Goal: Information Seeking & Learning: Learn about a topic

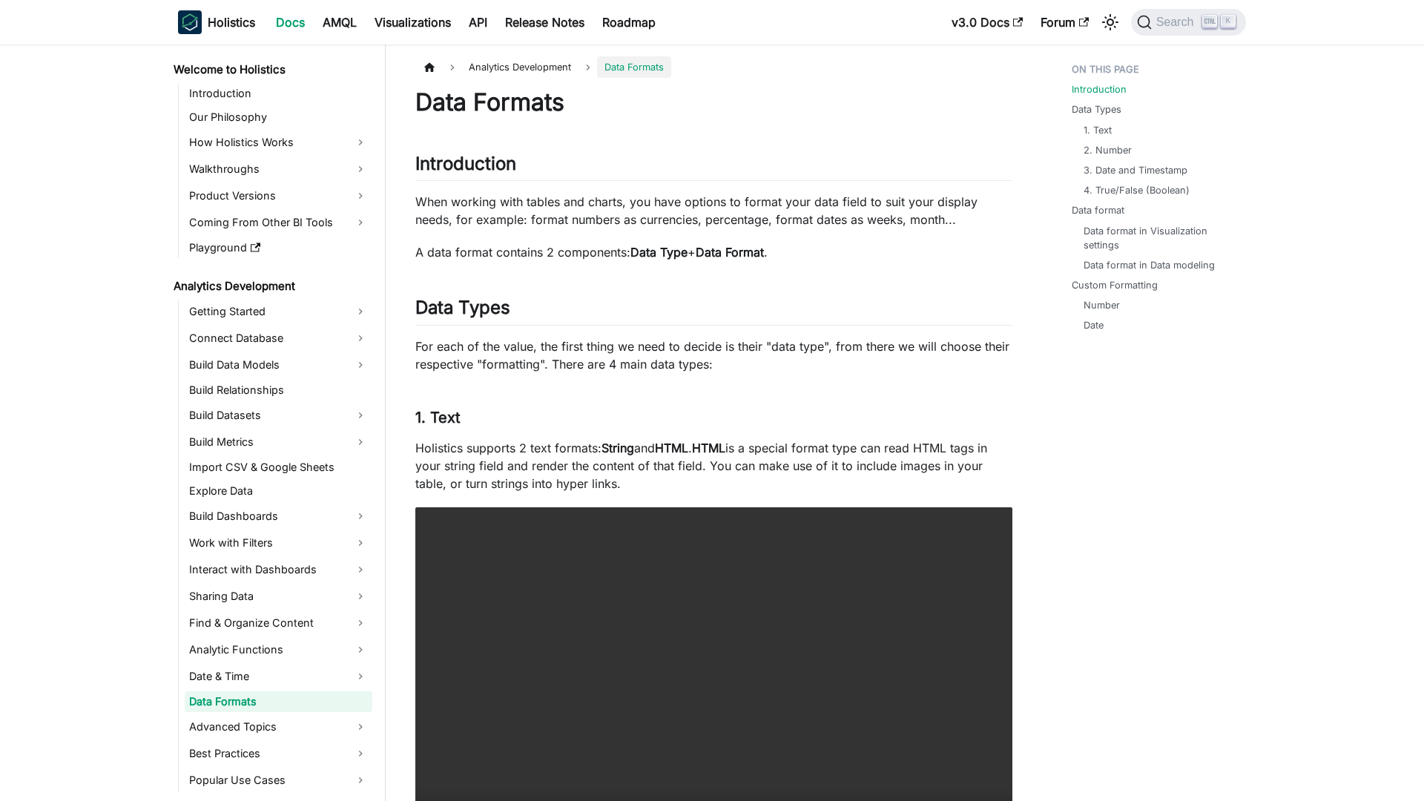
scroll to position [62, 0]
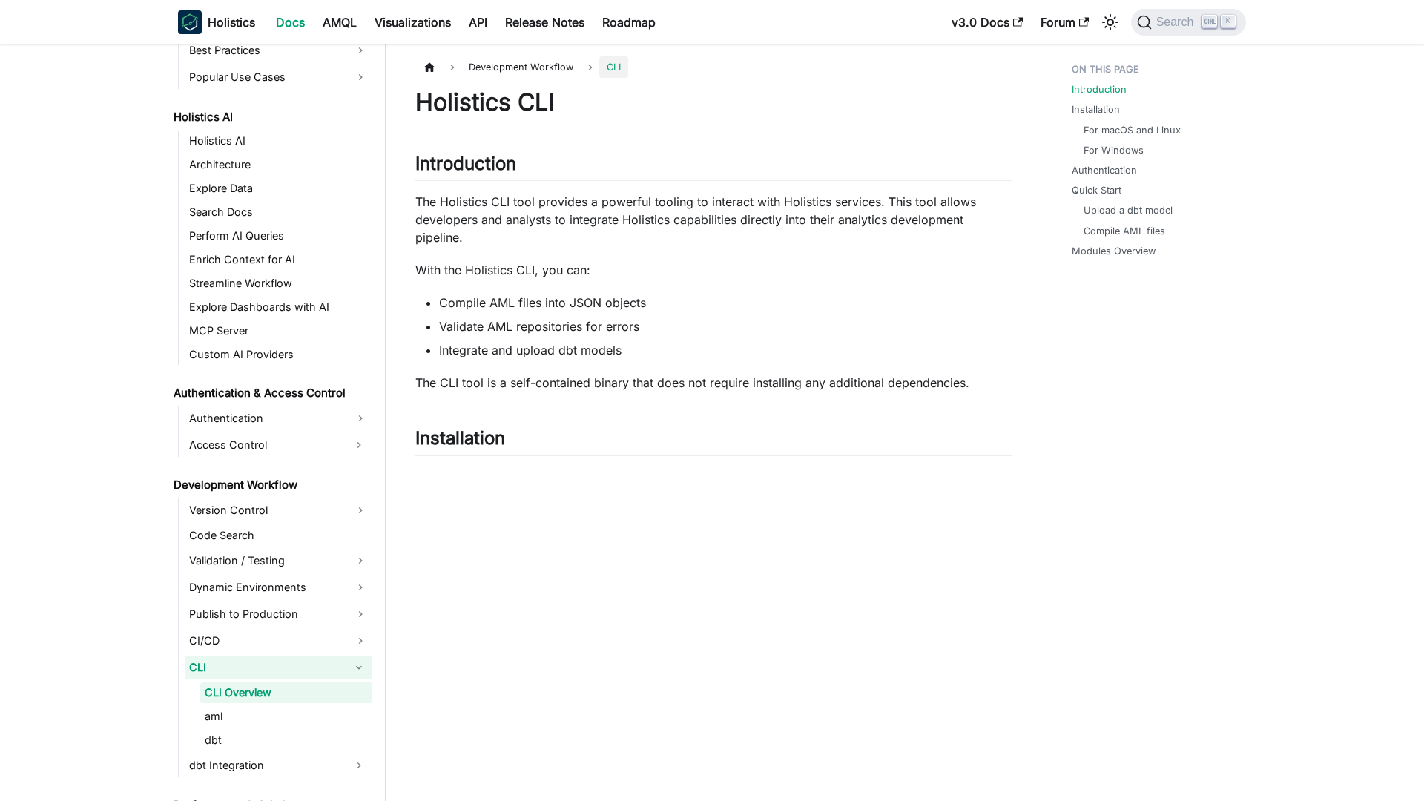
scroll to position [756, 0]
